Goal: Transaction & Acquisition: Book appointment/travel/reservation

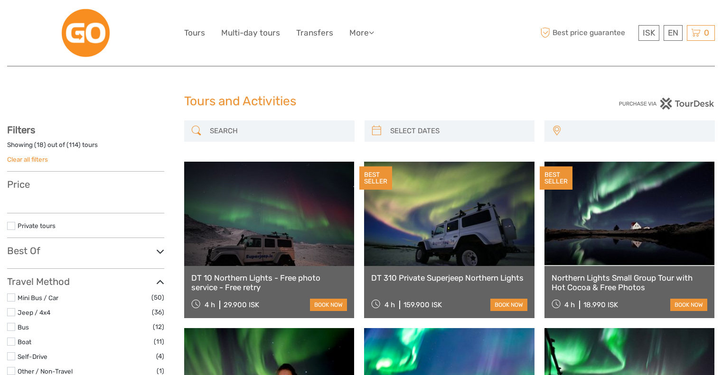
select select
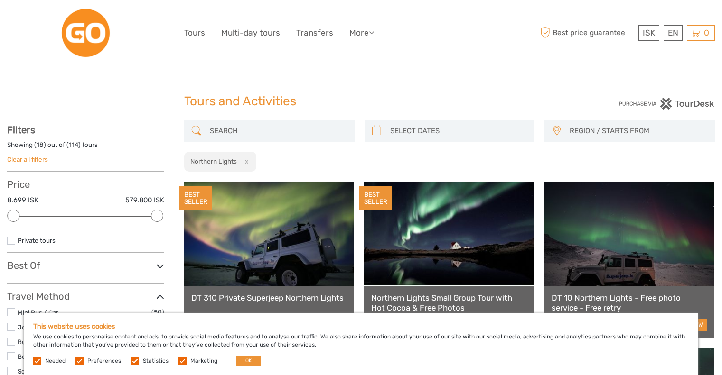
select select
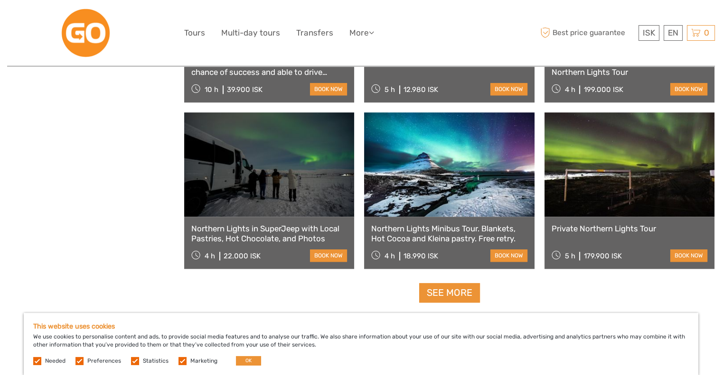
scroll to position [949, 0]
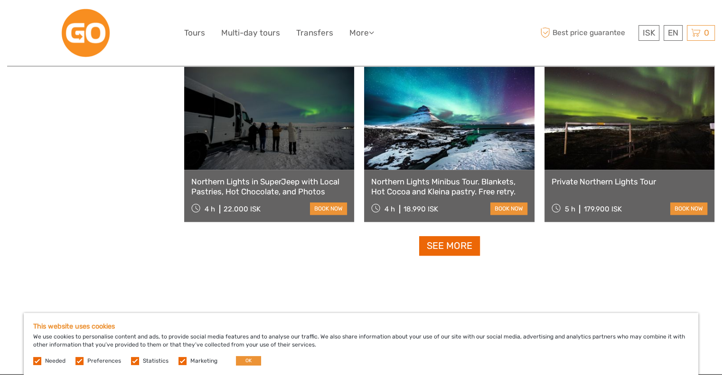
click at [463, 246] on link "See more" at bounding box center [449, 245] width 61 height 19
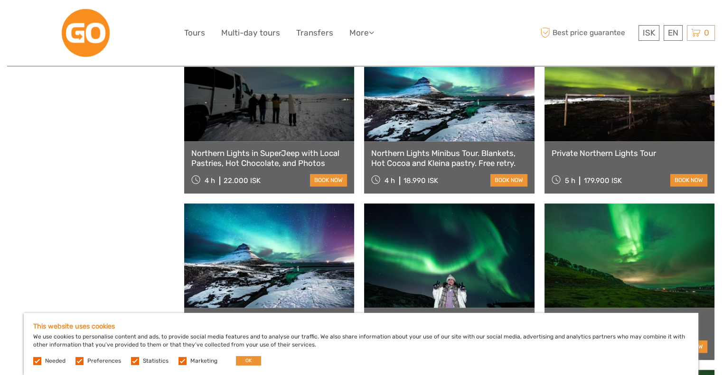
scroll to position [1091, 0]
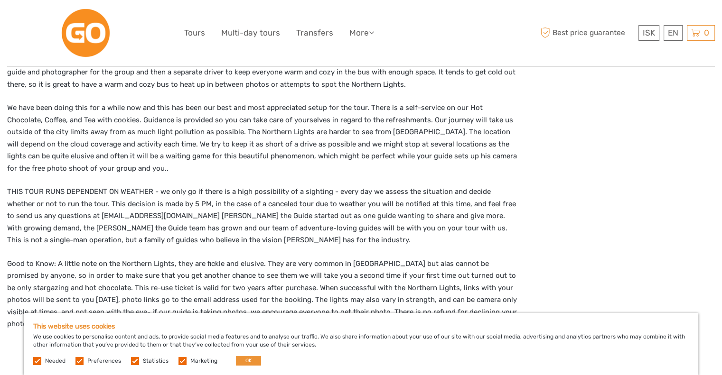
scroll to position [1138, 0]
